Goal: Task Accomplishment & Management: Manage account settings

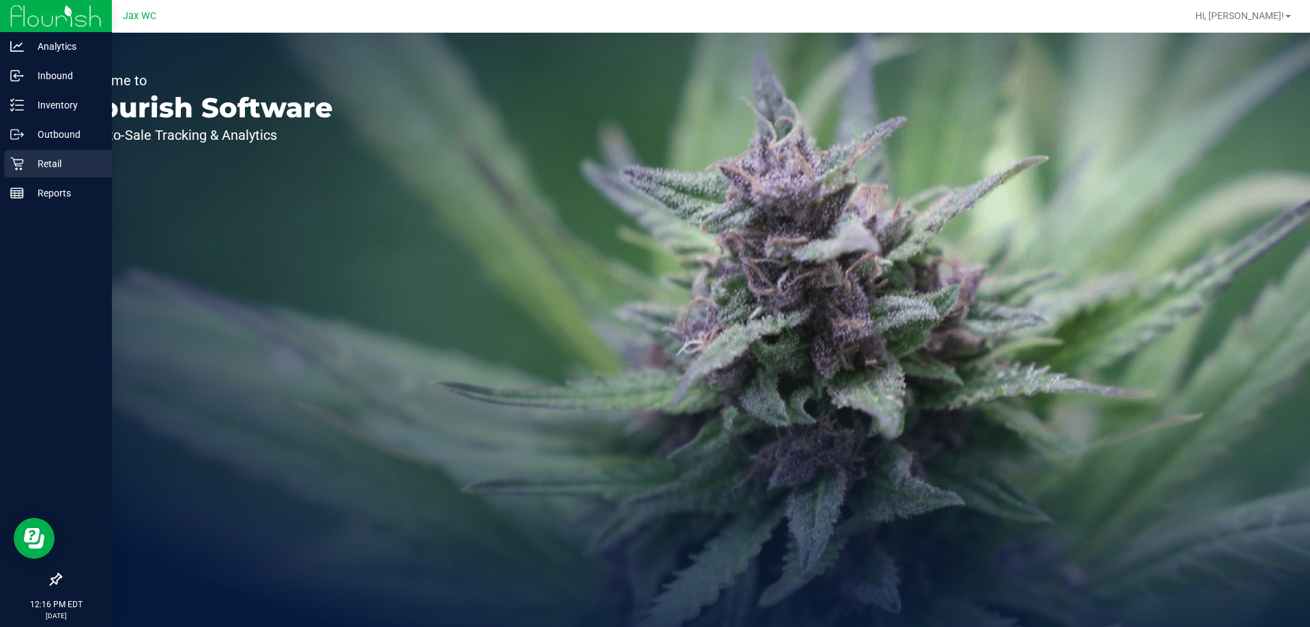
click at [53, 151] on div "Retail" at bounding box center [58, 163] width 108 height 27
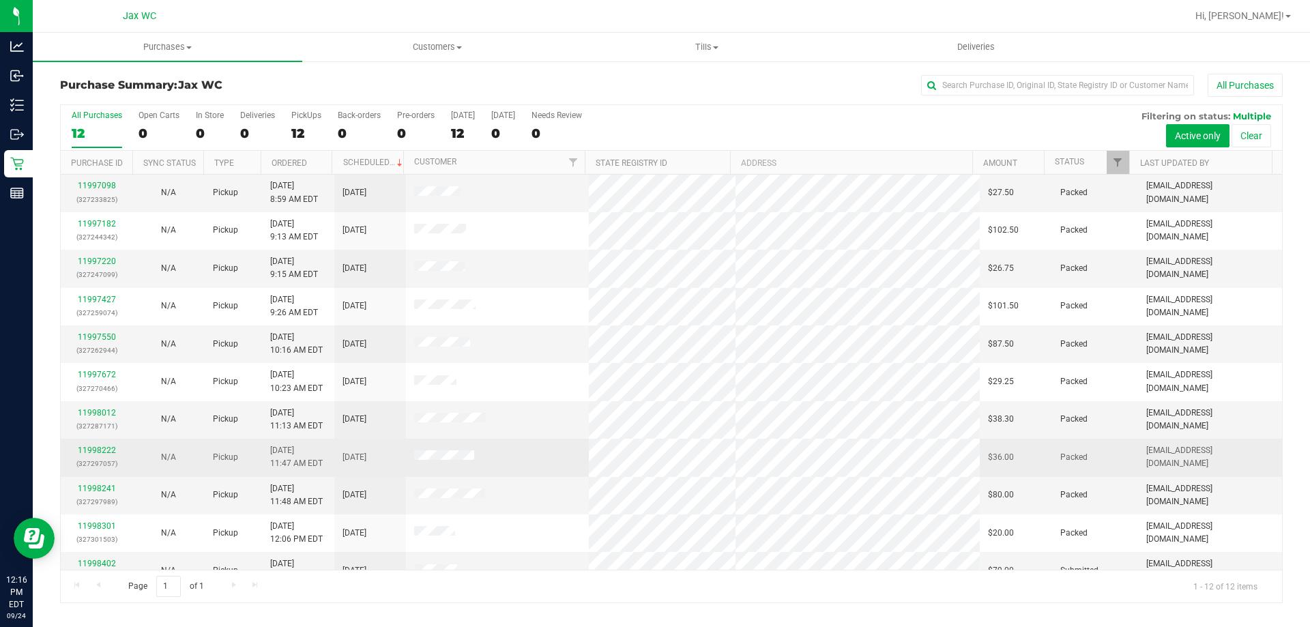
scroll to position [58, 0]
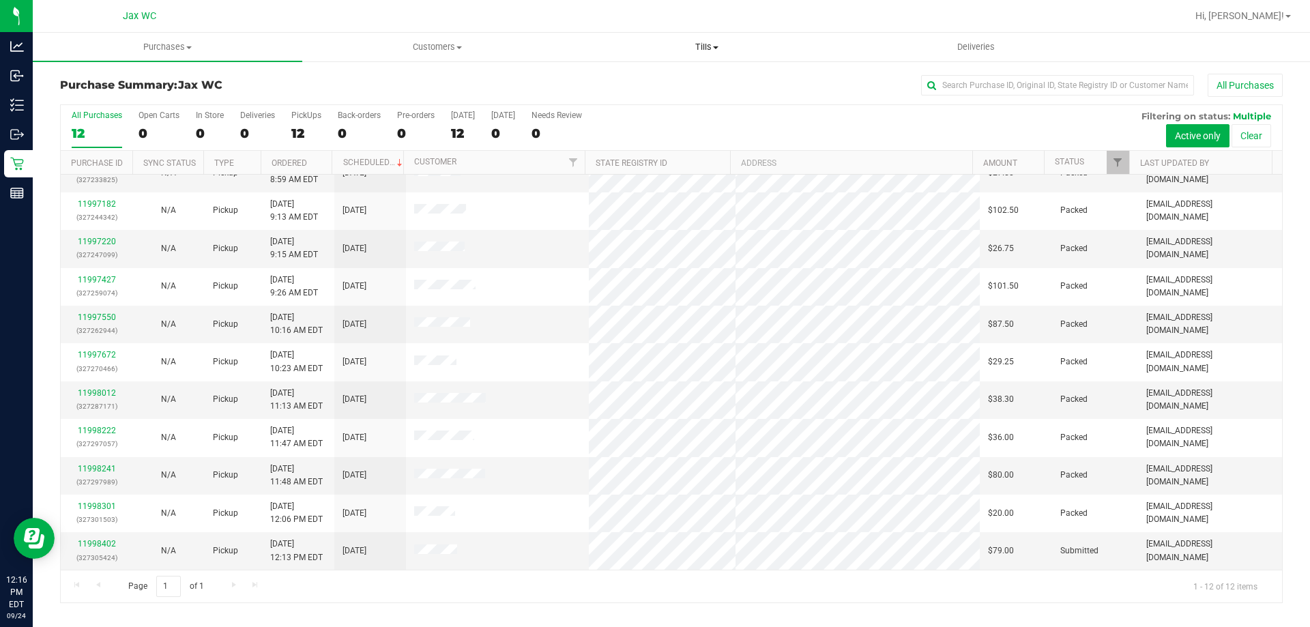
click at [709, 42] on span "Tills" at bounding box center [706, 47] width 268 height 12
click at [670, 76] on li "Manage tills" at bounding box center [706, 82] width 269 height 16
